Goal: Find specific page/section: Find specific page/section

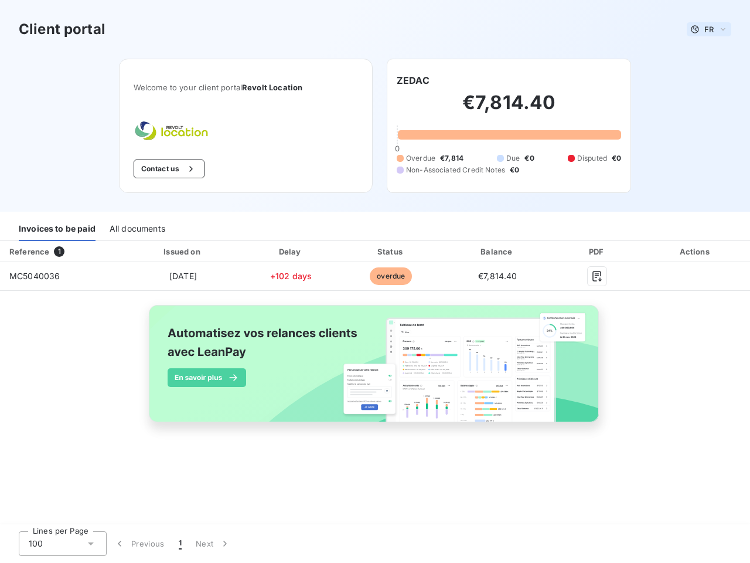
click at [709, 29] on span "FR" at bounding box center [708, 29] width 9 height 9
click at [168, 169] on button "Contact us" at bounding box center [169, 168] width 71 height 19
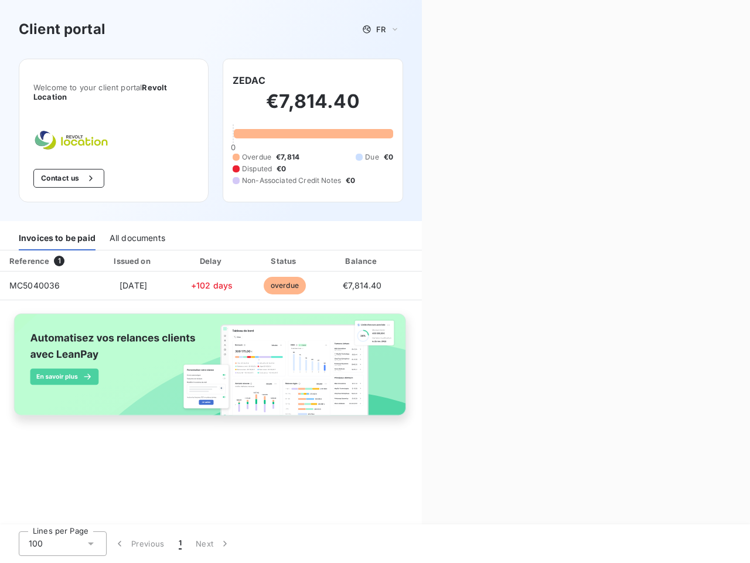
click at [413, 80] on div "Welcome to your client portal Revolt Location Contact us ZEDAC €7,814.40 0 Over…" at bounding box center [211, 140] width 422 height 162
click at [57, 229] on div "Invoices to be paid" at bounding box center [57, 238] width 77 height 25
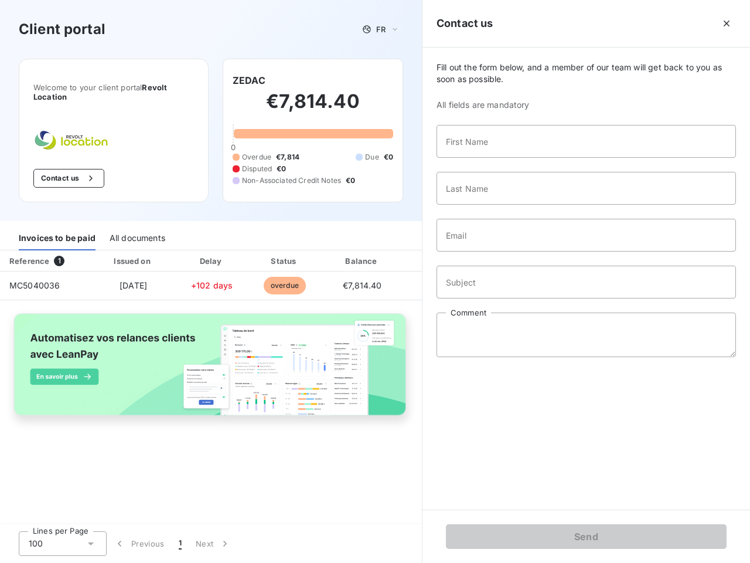
click at [137, 229] on div "All documents" at bounding box center [138, 238] width 56 height 25
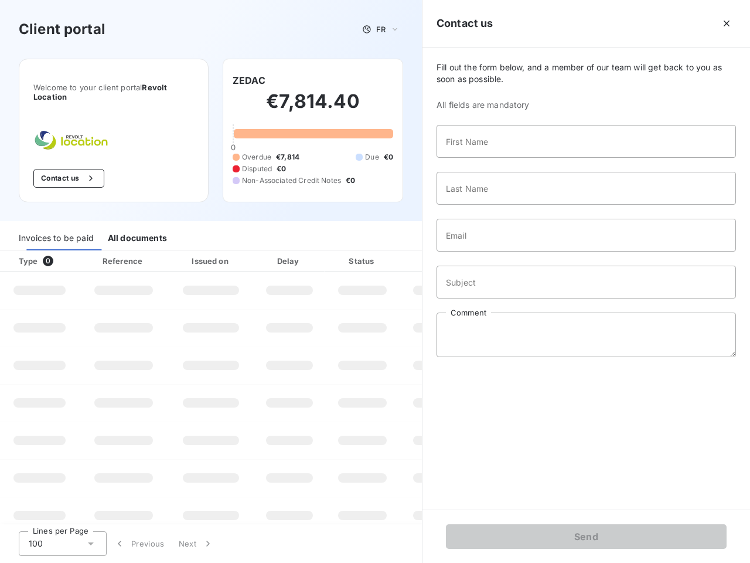
click at [62, 251] on th "Type 0" at bounding box center [39, 260] width 79 height 21
click at [182, 251] on th "Issued on" at bounding box center [211, 260] width 86 height 21
